Goal: Task Accomplishment & Management: Manage account settings

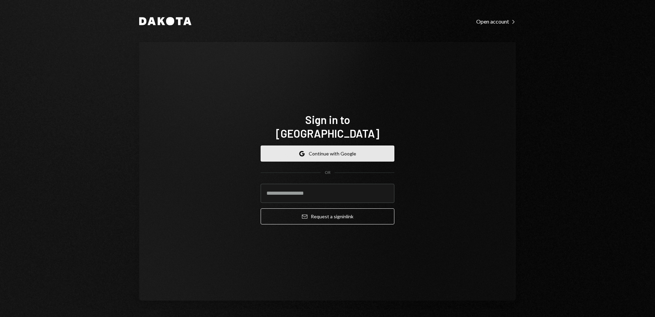
click at [326, 145] on button "Google Continue with Google" at bounding box center [328, 153] width 134 height 16
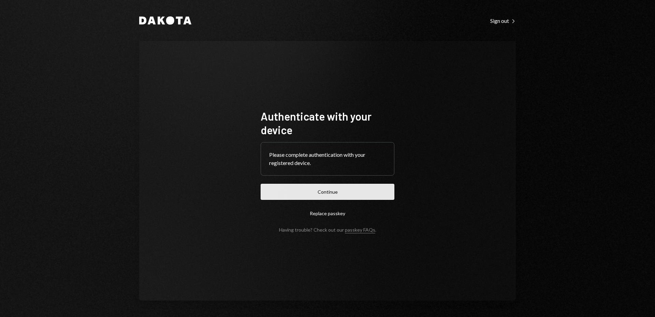
click at [345, 191] on button "Continue" at bounding box center [328, 192] width 134 height 16
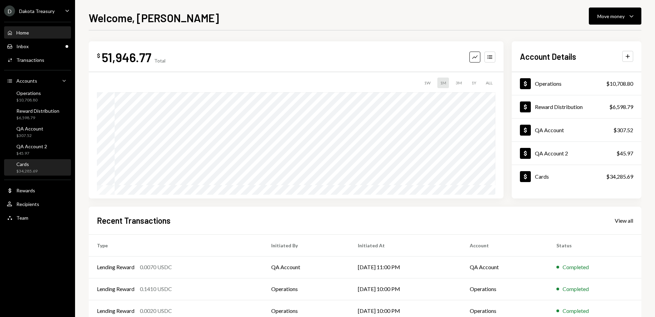
click at [55, 167] on div "Cards $34,285.69" at bounding box center [37, 167] width 61 height 13
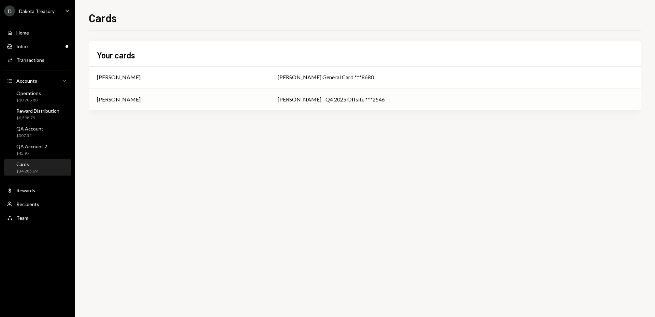
click at [261, 100] on div "[PERSON_NAME]" at bounding box center [179, 99] width 165 height 8
click at [261, 101] on div "[PERSON_NAME]" at bounding box center [179, 99] width 165 height 8
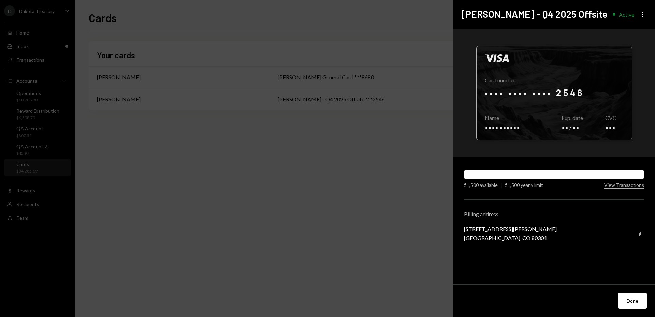
click at [591, 119] on div at bounding box center [554, 93] width 155 height 94
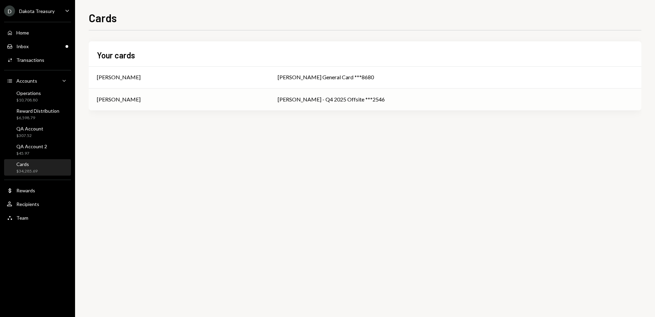
click at [451, 102] on div "[PERSON_NAME] - Q4 2025 Offsite ***2546" at bounding box center [456, 99] width 356 height 8
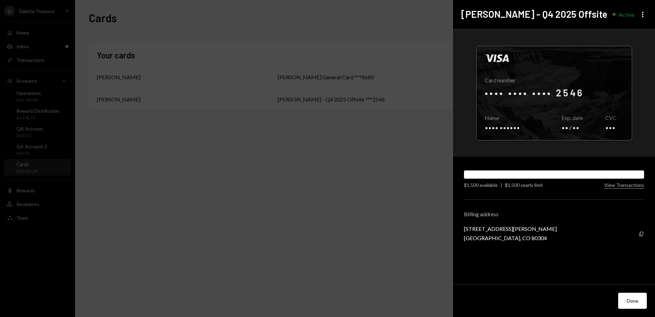
click at [488, 186] on div "$1,500 available" at bounding box center [481, 184] width 34 height 7
click at [478, 186] on div "$1,500 available" at bounding box center [481, 184] width 34 height 7
click at [525, 186] on div "$1,500 yearly limit" at bounding box center [524, 184] width 38 height 7
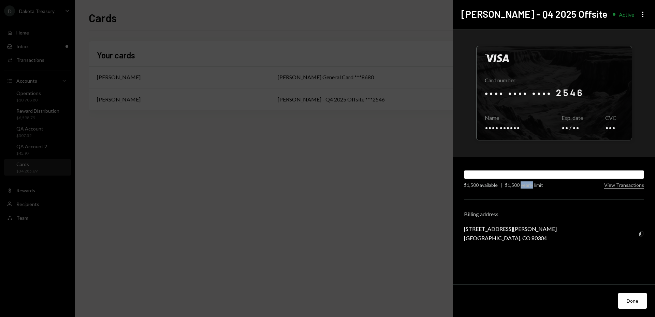
click at [525, 186] on div "$1,500 yearly limit" at bounding box center [524, 184] width 38 height 7
click at [514, 187] on div "$1,500 yearly limit" at bounding box center [524, 184] width 38 height 7
click at [476, 187] on div "$1,500 available" at bounding box center [481, 184] width 34 height 7
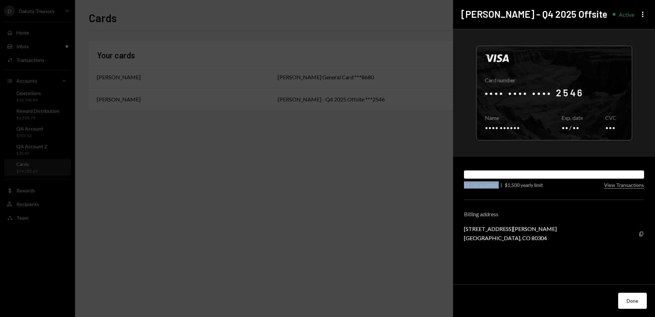
click at [476, 187] on div "$1,500 available" at bounding box center [481, 184] width 34 height 7
click at [487, 187] on div "$1,500 available" at bounding box center [481, 184] width 34 height 7
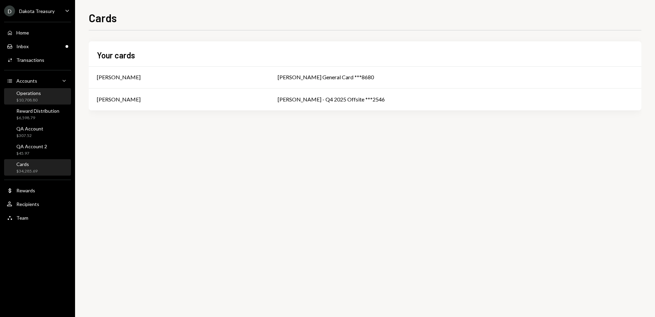
click at [38, 94] on div "Operations" at bounding box center [28, 93] width 25 height 6
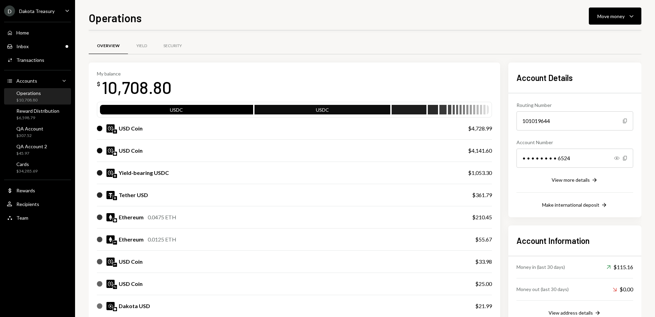
scroll to position [112, 0]
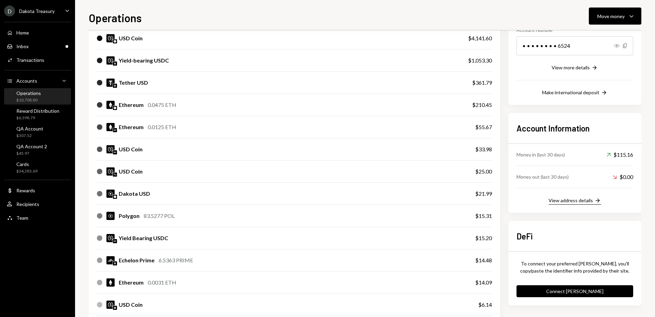
click at [578, 200] on div "View address details" at bounding box center [571, 200] width 44 height 6
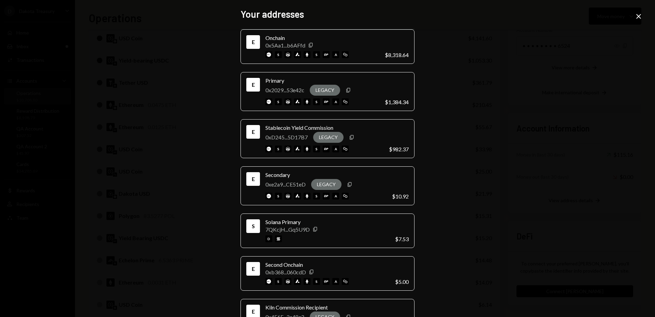
click at [181, 81] on div "Your addresses E Onchain 0x5Aa1...b6AFfd Copy s s a $8,318.64 E Primary 0x2029.…" at bounding box center [327, 158] width 655 height 317
click at [210, 114] on div "Your addresses E Onchain 0x5Aa1...b6AFfd Copy s s a $8,318.64 E Primary 0x2029.…" at bounding box center [327, 158] width 655 height 317
click at [644, 16] on div "Your addresses E Onchain 0x5Aa1...b6AFfd Copy s s a $8,318.64 E Primary 0x2029.…" at bounding box center [327, 158] width 655 height 317
click at [640, 17] on icon "Close" at bounding box center [639, 16] width 8 height 8
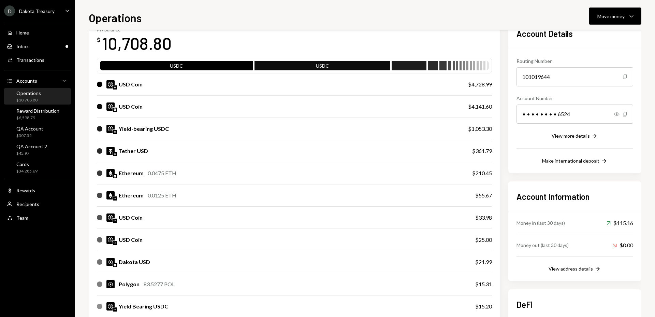
scroll to position [11, 0]
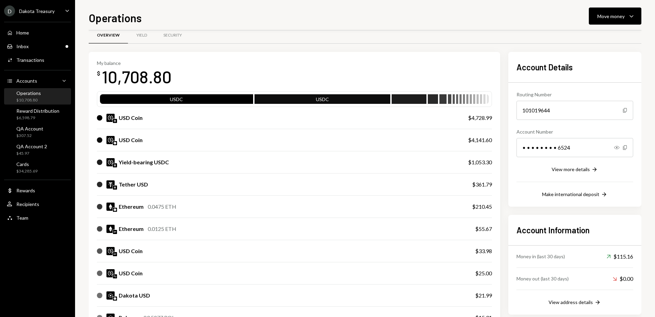
click at [478, 205] on div "$210.45" at bounding box center [482, 206] width 20 height 8
click at [39, 94] on div "Operations" at bounding box center [28, 93] width 25 height 6
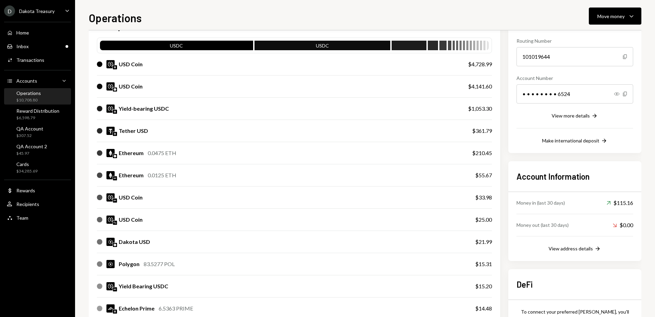
scroll to position [96, 0]
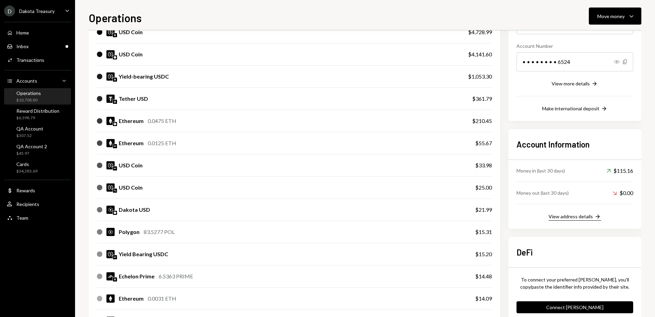
click at [568, 215] on div "View address details" at bounding box center [571, 216] width 44 height 6
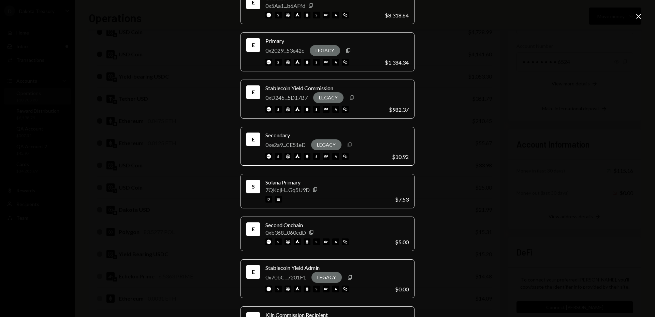
scroll to position [0, 0]
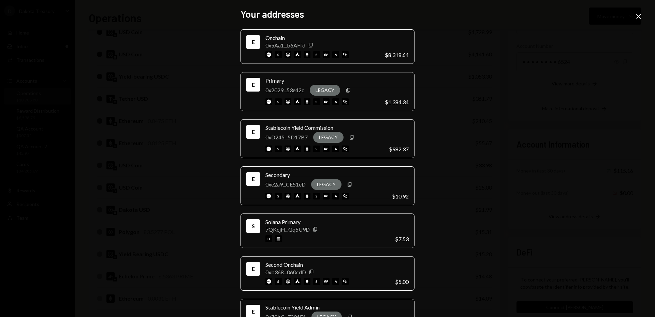
click at [401, 55] on div "$8,318.64" at bounding box center [397, 55] width 24 height 6
click at [492, 138] on div "Your addresses E Onchain 0x5Aa1...b6AFfd Copy s s a $8,318.64 E Primary 0x2029.…" at bounding box center [327, 158] width 655 height 317
click at [484, 151] on div "Your addresses E Onchain 0x5Aa1...b6AFfd Copy s s a $8,318.64 E Primary 0x2029.…" at bounding box center [327, 158] width 655 height 317
click at [641, 18] on icon "Close" at bounding box center [639, 16] width 8 height 8
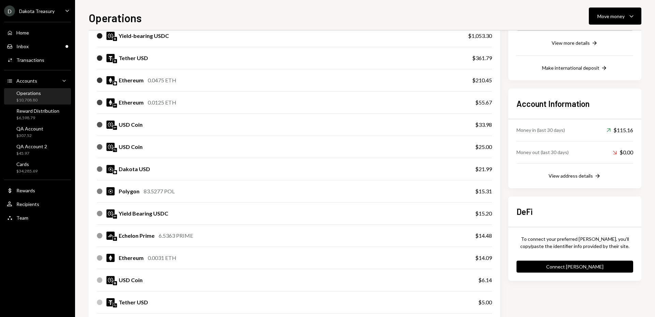
scroll to position [177, 0]
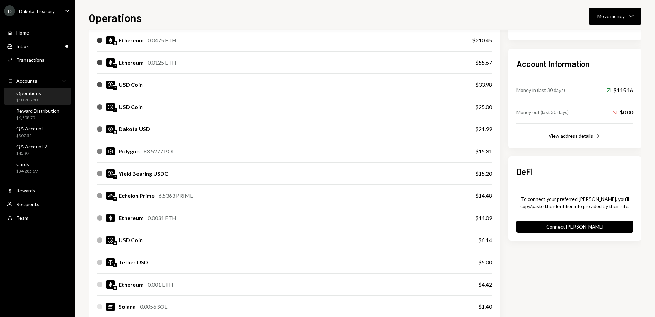
click at [578, 138] on div "View address details" at bounding box center [571, 136] width 44 height 6
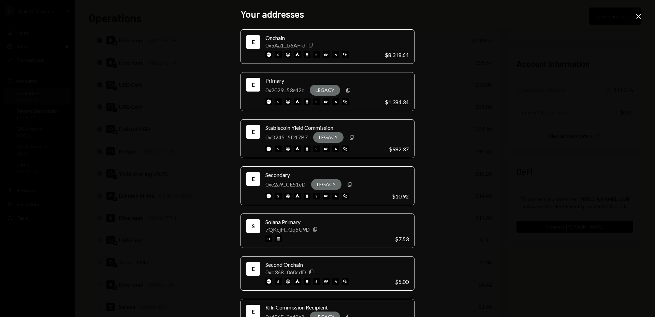
click at [309, 45] on icon "Copy" at bounding box center [310, 44] width 5 height 5
click at [640, 17] on icon at bounding box center [639, 16] width 5 height 5
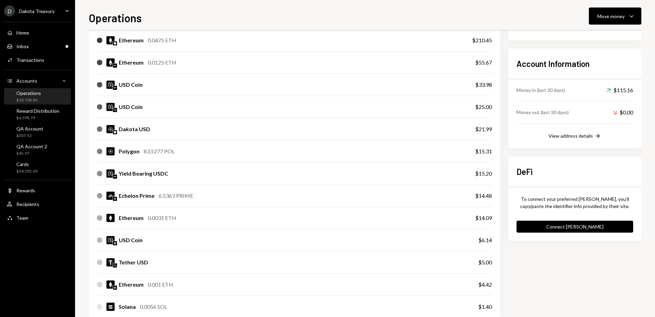
scroll to position [0, 0]
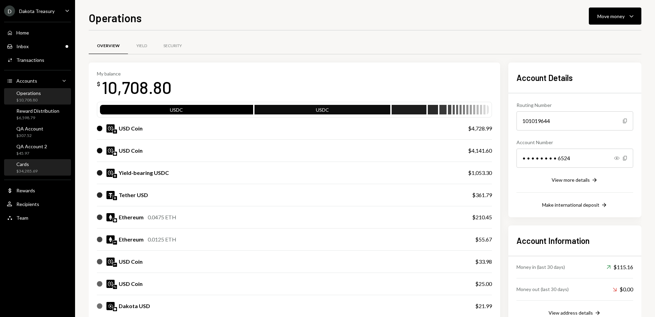
click at [21, 165] on div "Cards" at bounding box center [26, 164] width 21 height 6
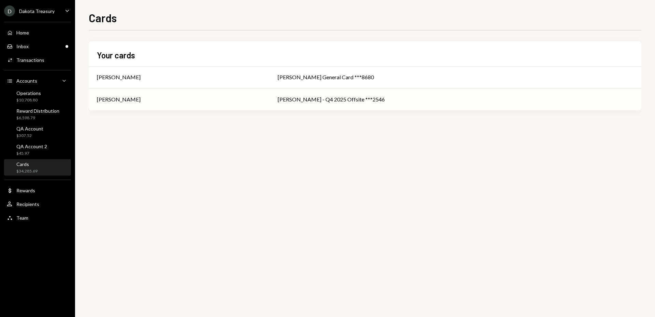
click at [261, 101] on div "[PERSON_NAME]" at bounding box center [179, 99] width 165 height 8
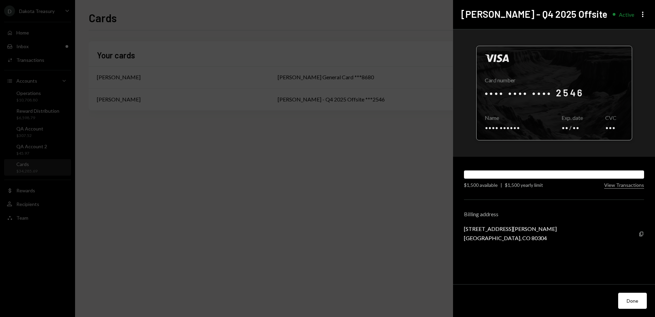
click at [585, 108] on div at bounding box center [554, 93] width 155 height 94
